Goal: Information Seeking & Learning: Learn about a topic

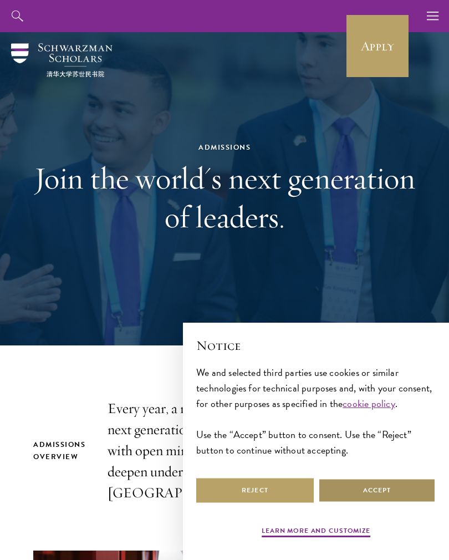
click at [384, 497] on button "Accept" at bounding box center [376, 490] width 117 height 25
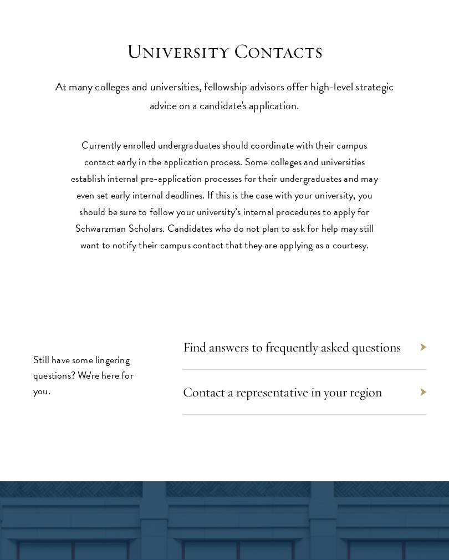
scroll to position [5497, 0]
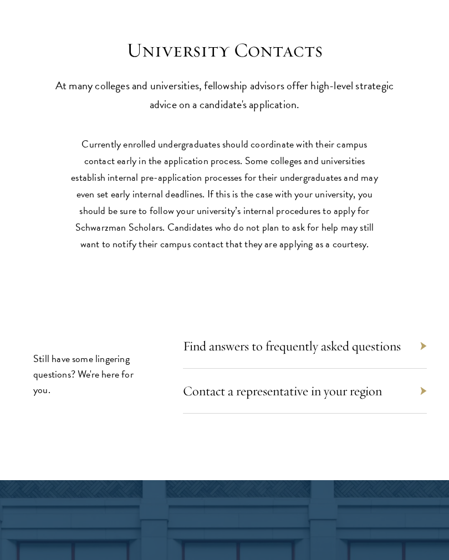
click at [387, 339] on link "Find answers to frequently asked questions" at bounding box center [292, 345] width 218 height 17
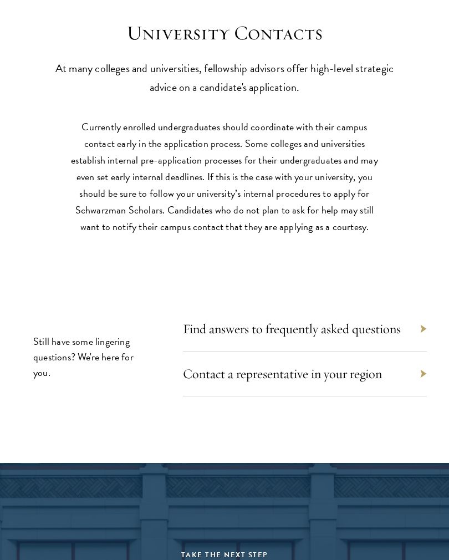
click at [417, 360] on div "Contact a representative in your region" at bounding box center [305, 373] width 244 height 45
click at [376, 368] on link "Contact a representative in your region" at bounding box center [282, 373] width 199 height 17
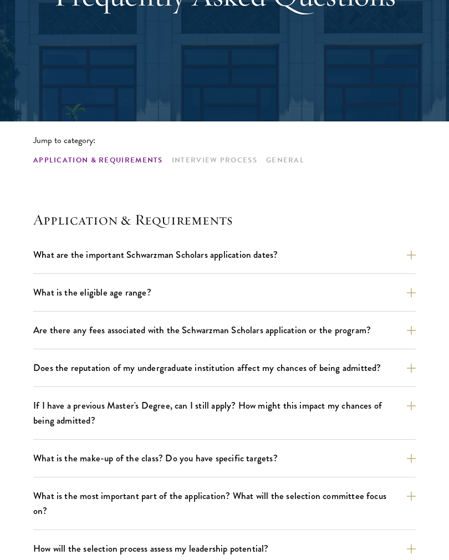
scroll to position [164, 0]
click at [363, 335] on button "Are there any fees associated with the Schwarzman Scholars application or the p…" at bounding box center [224, 329] width 382 height 19
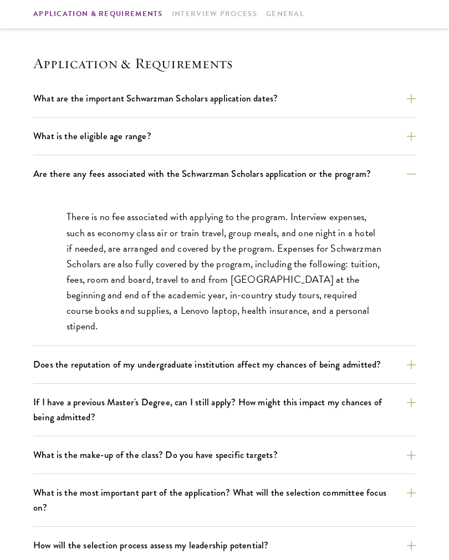
scroll to position [321, 0]
click at [411, 399] on button "If I have a previous Master's Degree, can I still apply? How might this impact …" at bounding box center [224, 409] width 382 height 34
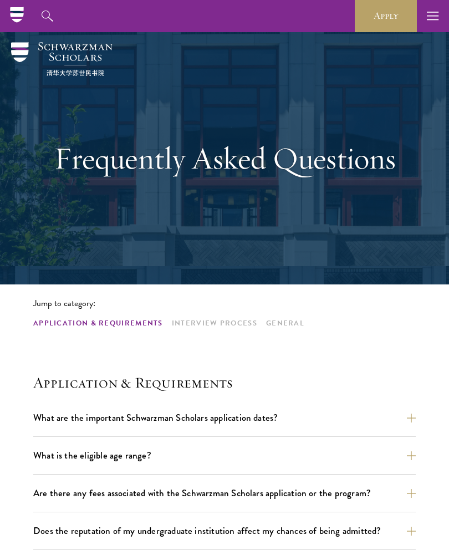
scroll to position [0, 0]
